Goal: Check status: Check status

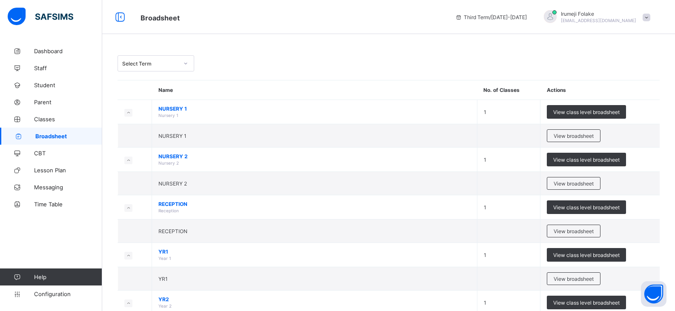
scroll to position [759, 0]
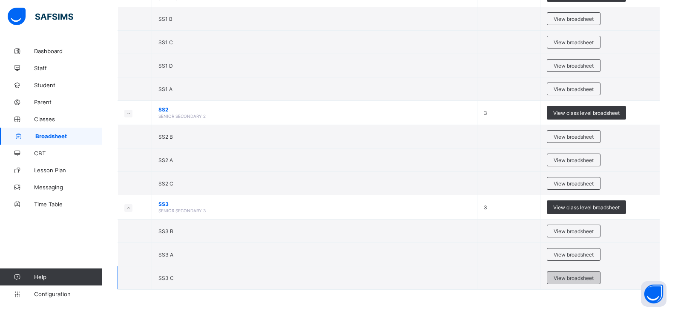
click at [574, 277] on span "View broadsheet" at bounding box center [573, 278] width 40 height 6
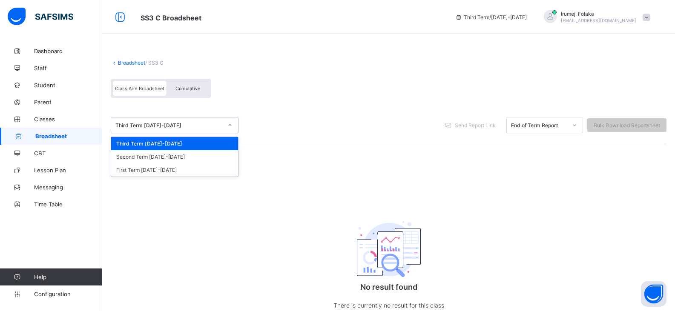
click at [232, 123] on div at bounding box center [230, 125] width 14 height 14
click at [180, 155] on div "Second Term [DATE]-[DATE]" at bounding box center [174, 156] width 127 height 13
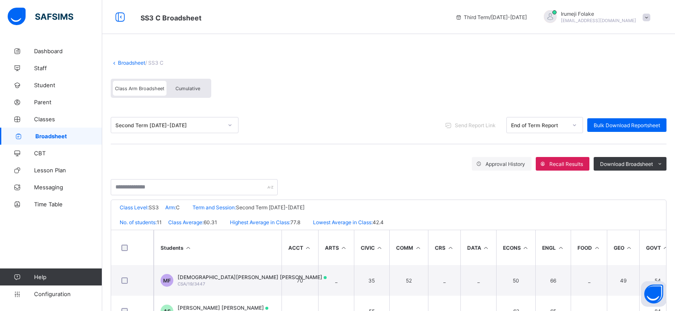
drag, startPoint x: 267, startPoint y: 148, endPoint x: 195, endPoint y: 60, distance: 114.0
click at [195, 60] on div "Broadsheet / SS3 C" at bounding box center [389, 63] width 556 height 6
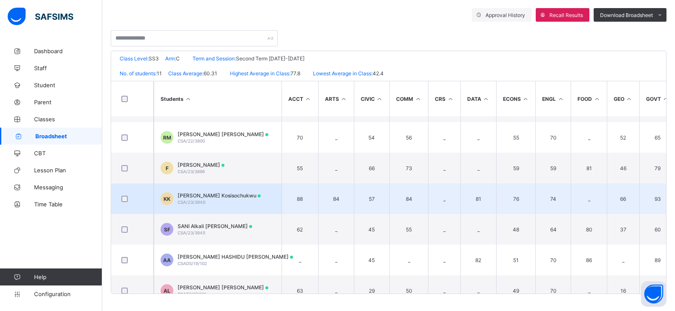
scroll to position [163, 0]
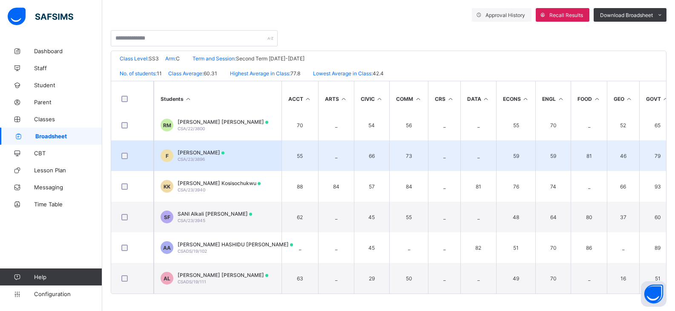
click at [200, 157] on span "CSA/23/3896" at bounding box center [191, 159] width 27 height 5
click at [0, 0] on div "Position /undefined Final Grade Total Score Final Average No. of Subjects No. i…" at bounding box center [0, 0] width 0 height 0
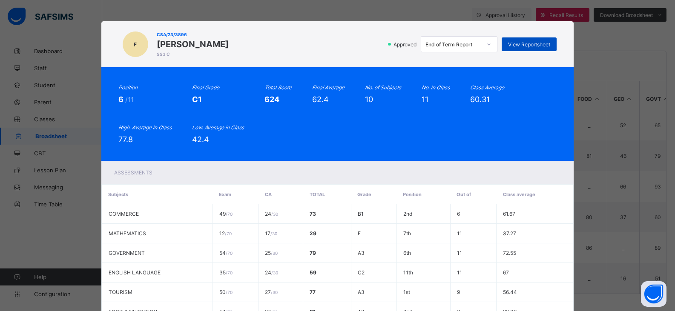
click at [539, 47] on span "View Reportsheet" at bounding box center [529, 44] width 42 height 6
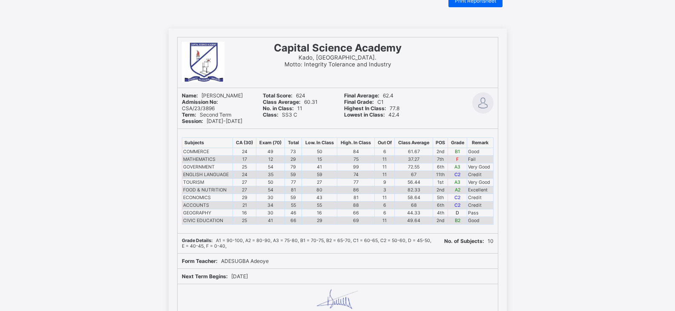
scroll to position [43, 0]
